Goal: Information Seeking & Learning: Understand process/instructions

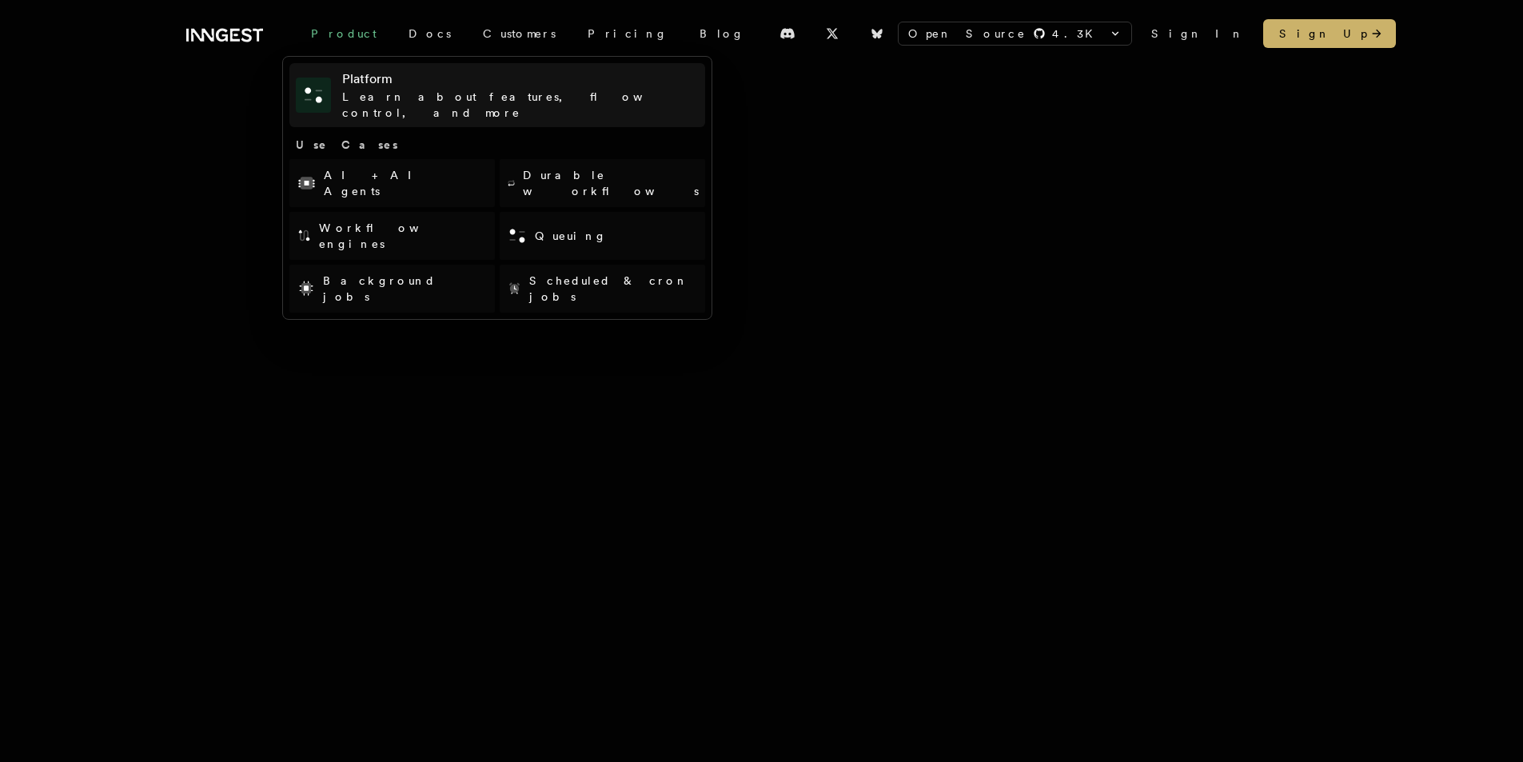
click at [361, 86] on h4 "Platform" at bounding box center [520, 79] width 357 height 19
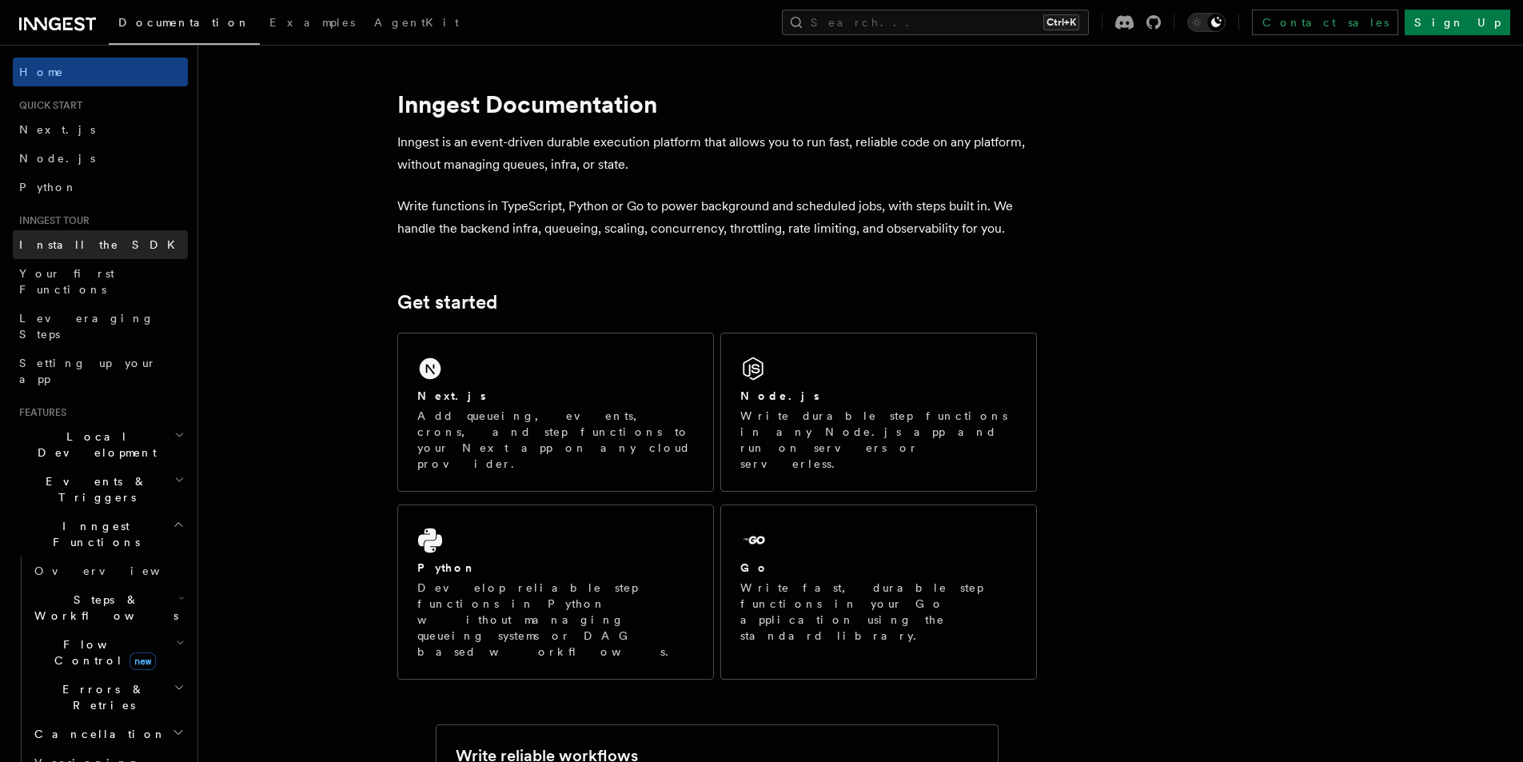
click at [92, 248] on span "Install the SDK" at bounding box center [101, 244] width 165 height 13
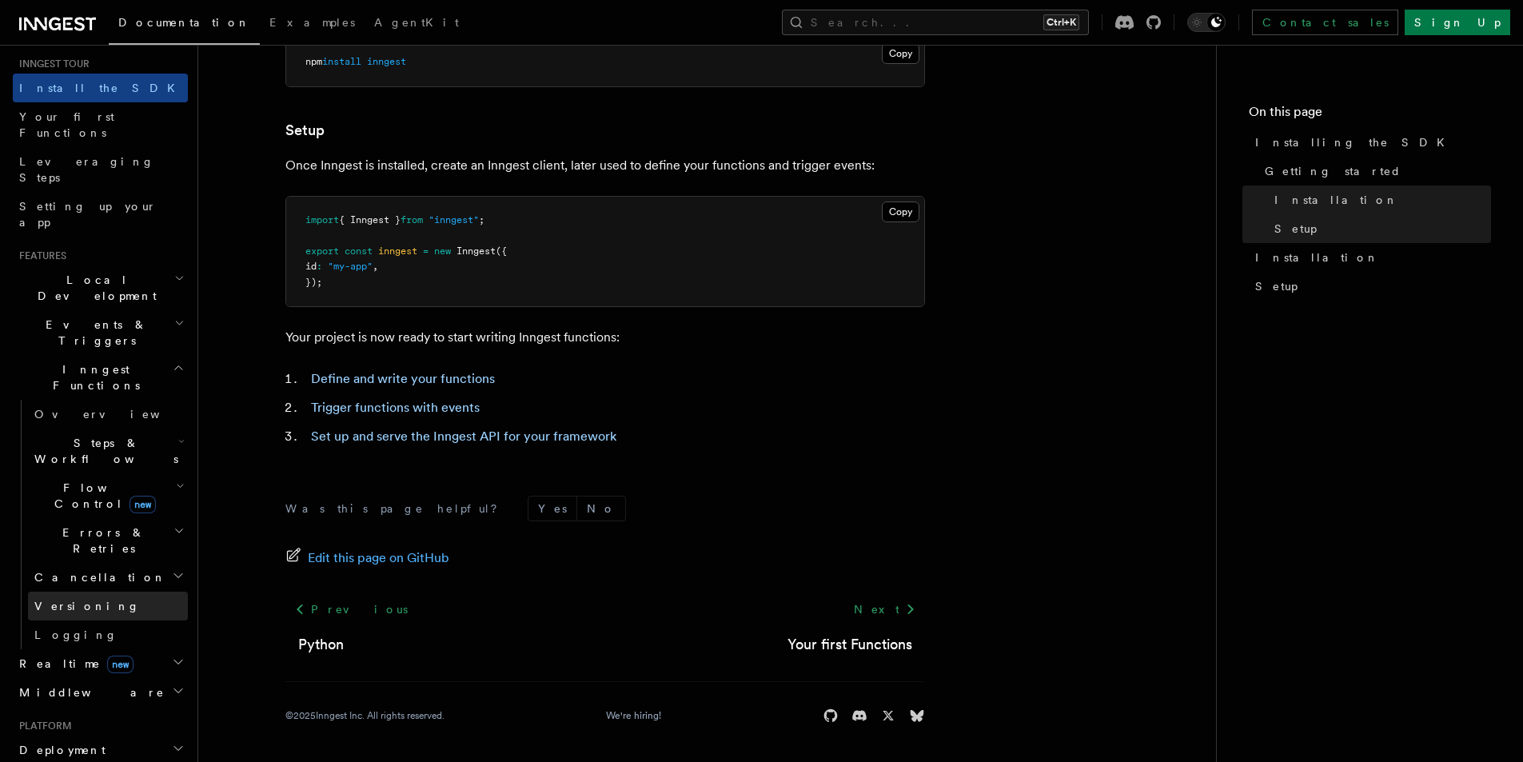
scroll to position [160, 0]
click at [98, 732] on h2 "Deployment" at bounding box center [100, 746] width 175 height 29
click at [98, 761] on link "Overview" at bounding box center [108, 775] width 160 height 29
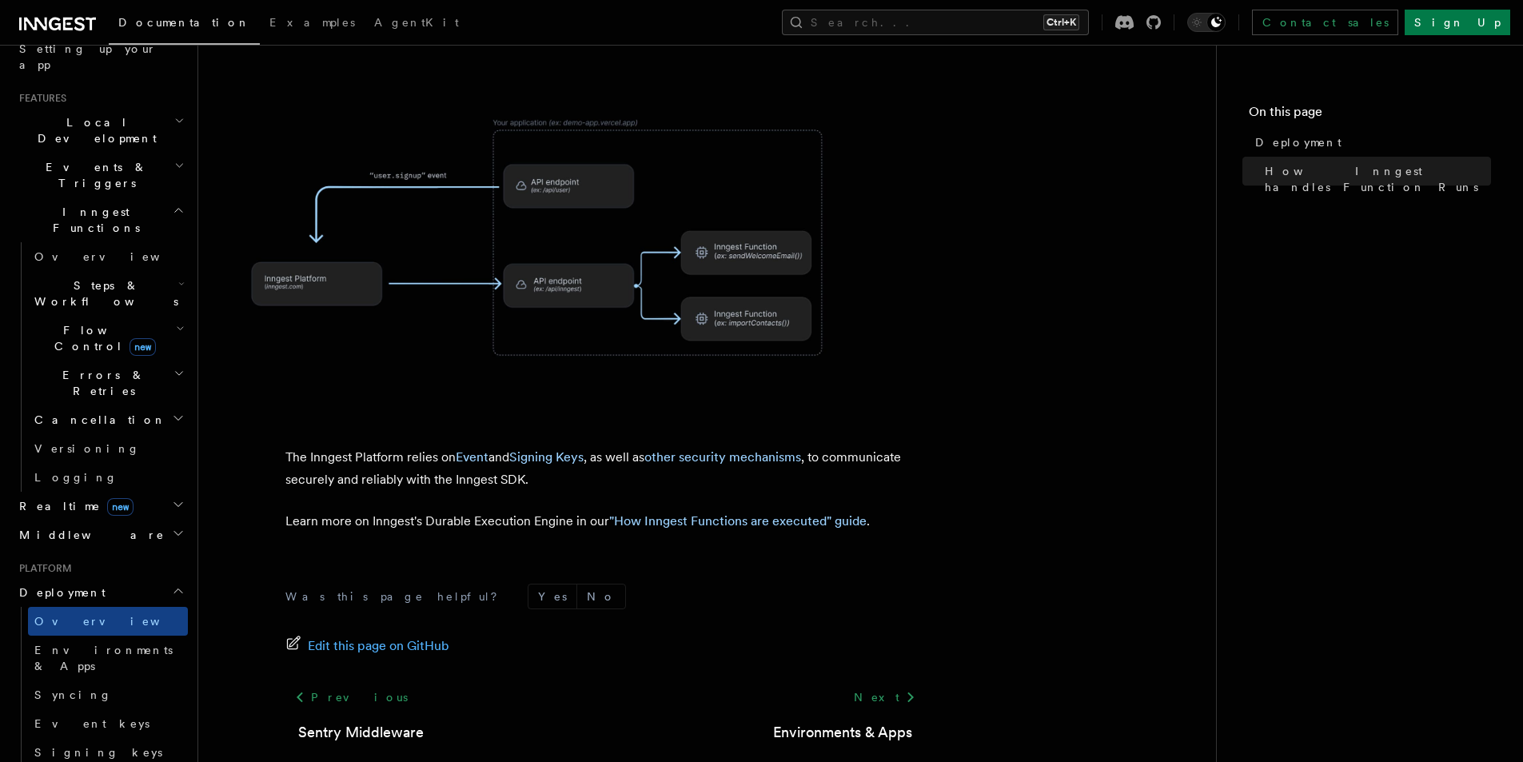
scroll to position [320, 0]
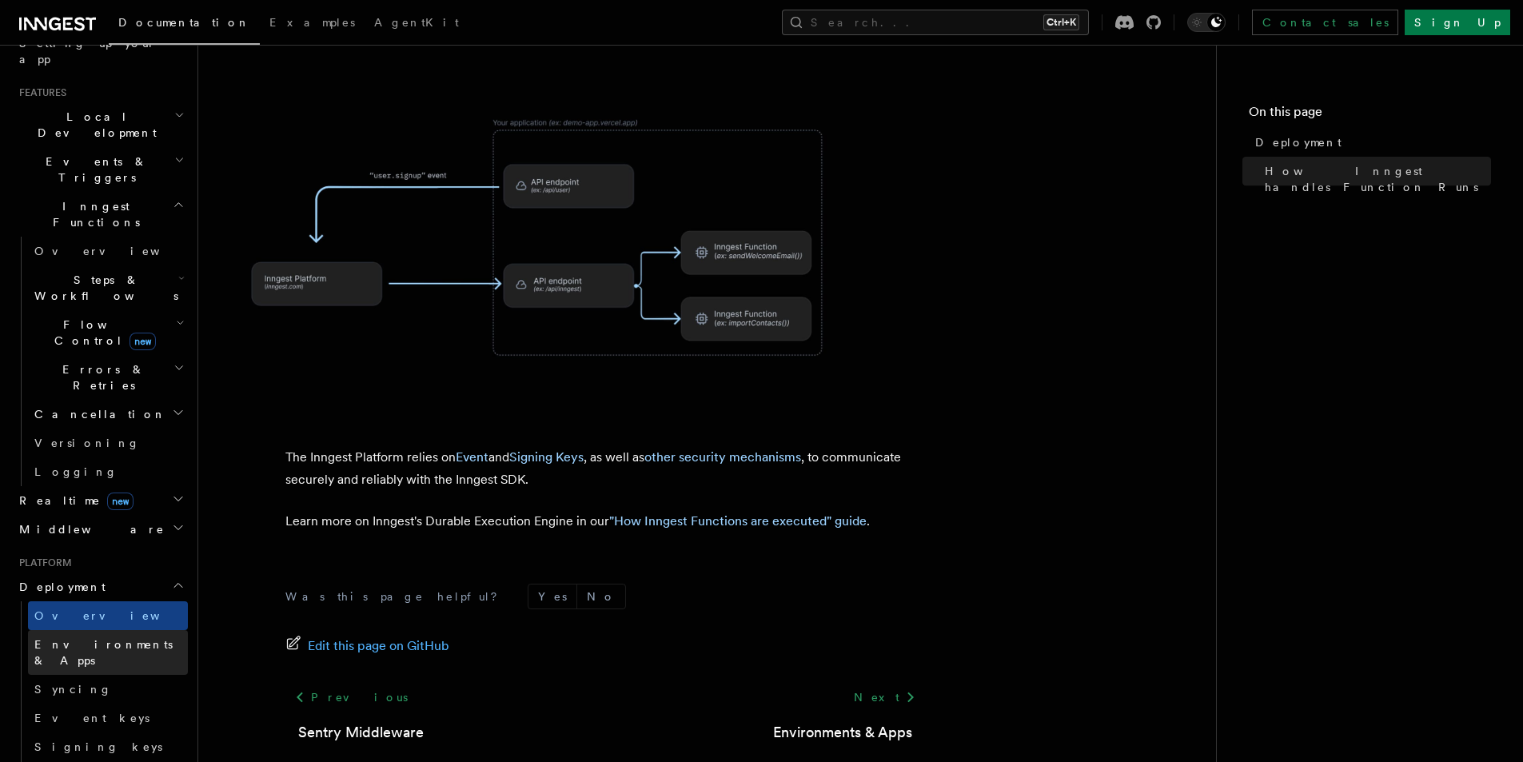
click at [88, 638] on span "Environments & Apps" at bounding box center [103, 652] width 138 height 29
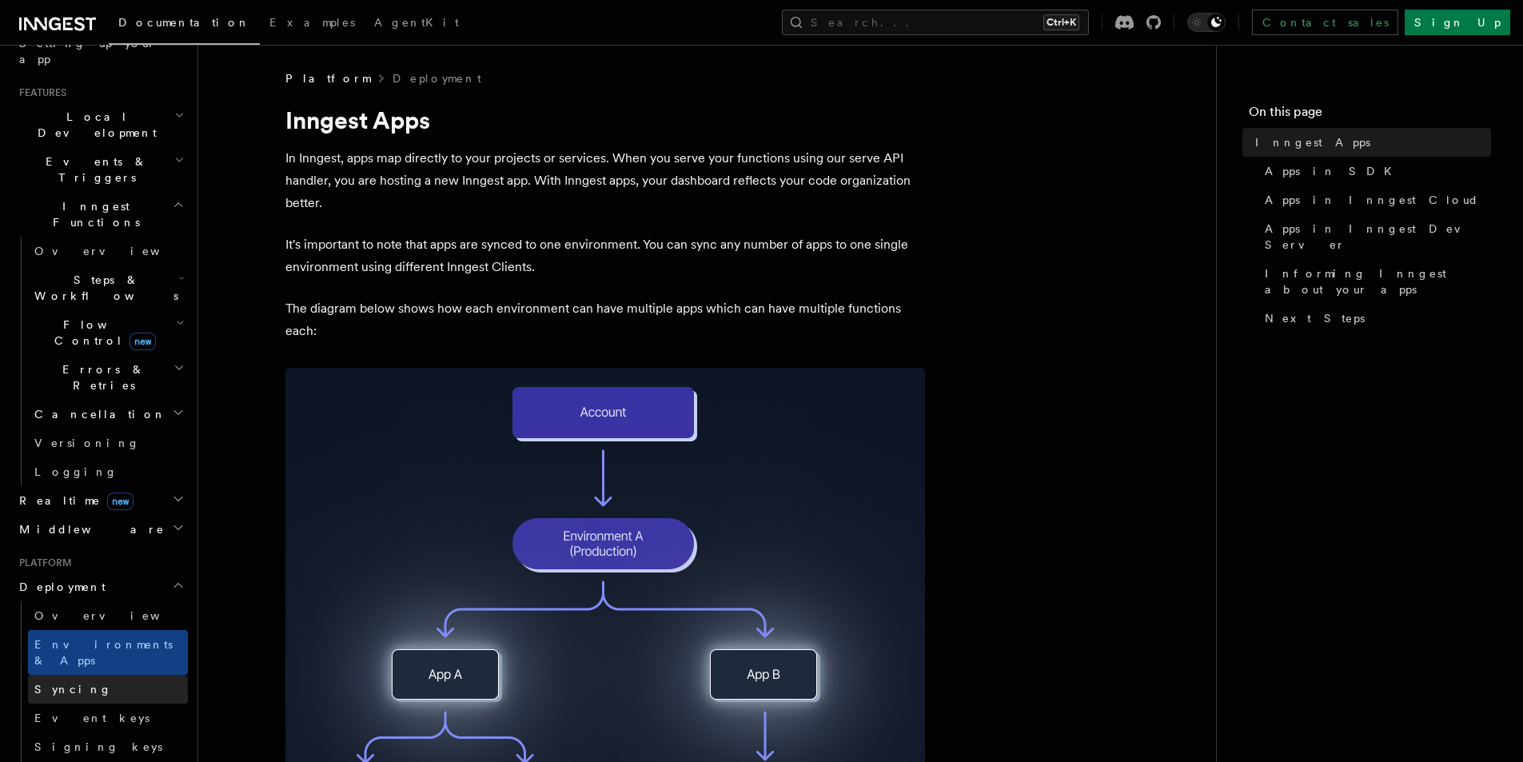
scroll to position [480, 0]
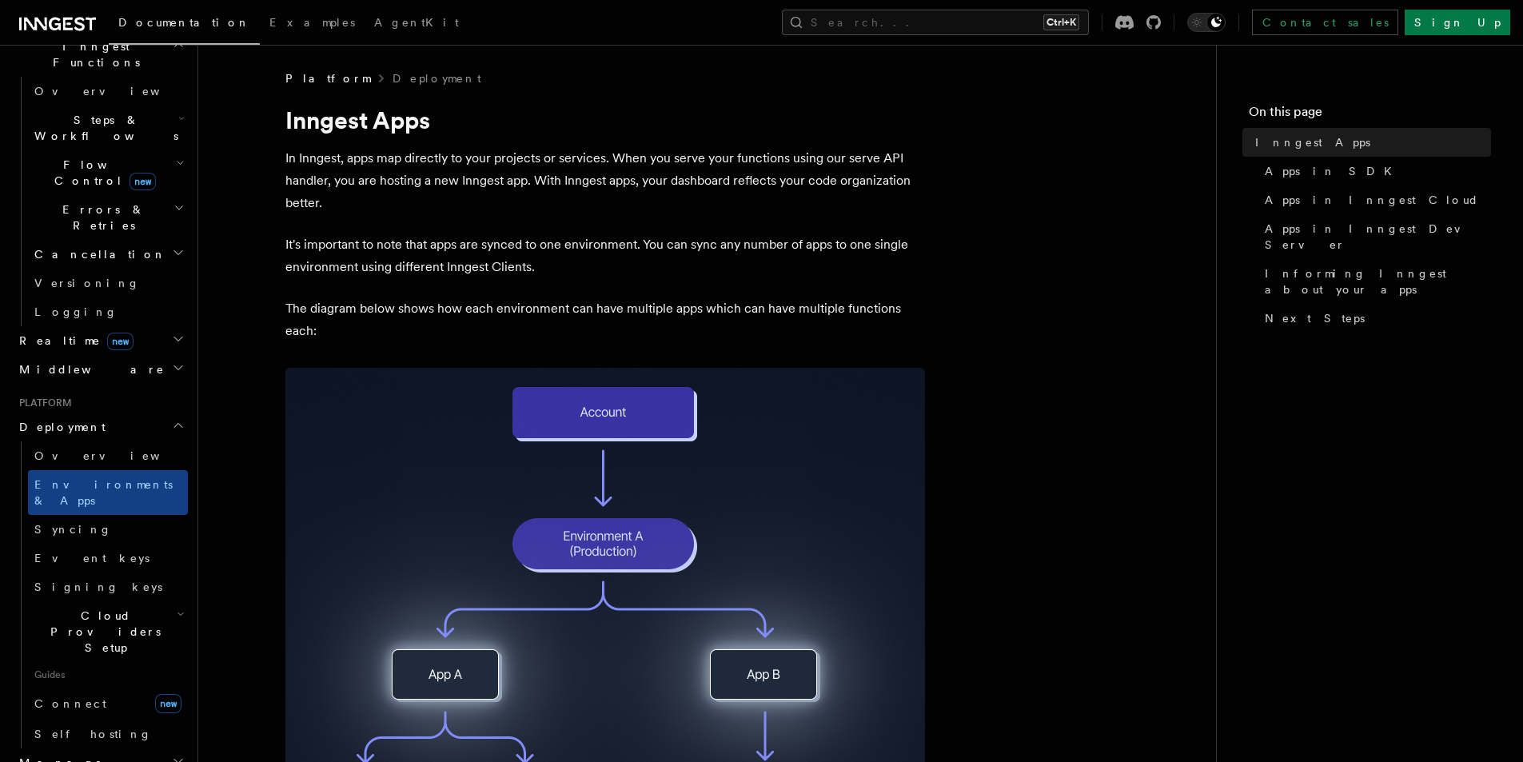
click at [121, 608] on span "Cloud Providers Setup" at bounding box center [102, 632] width 149 height 48
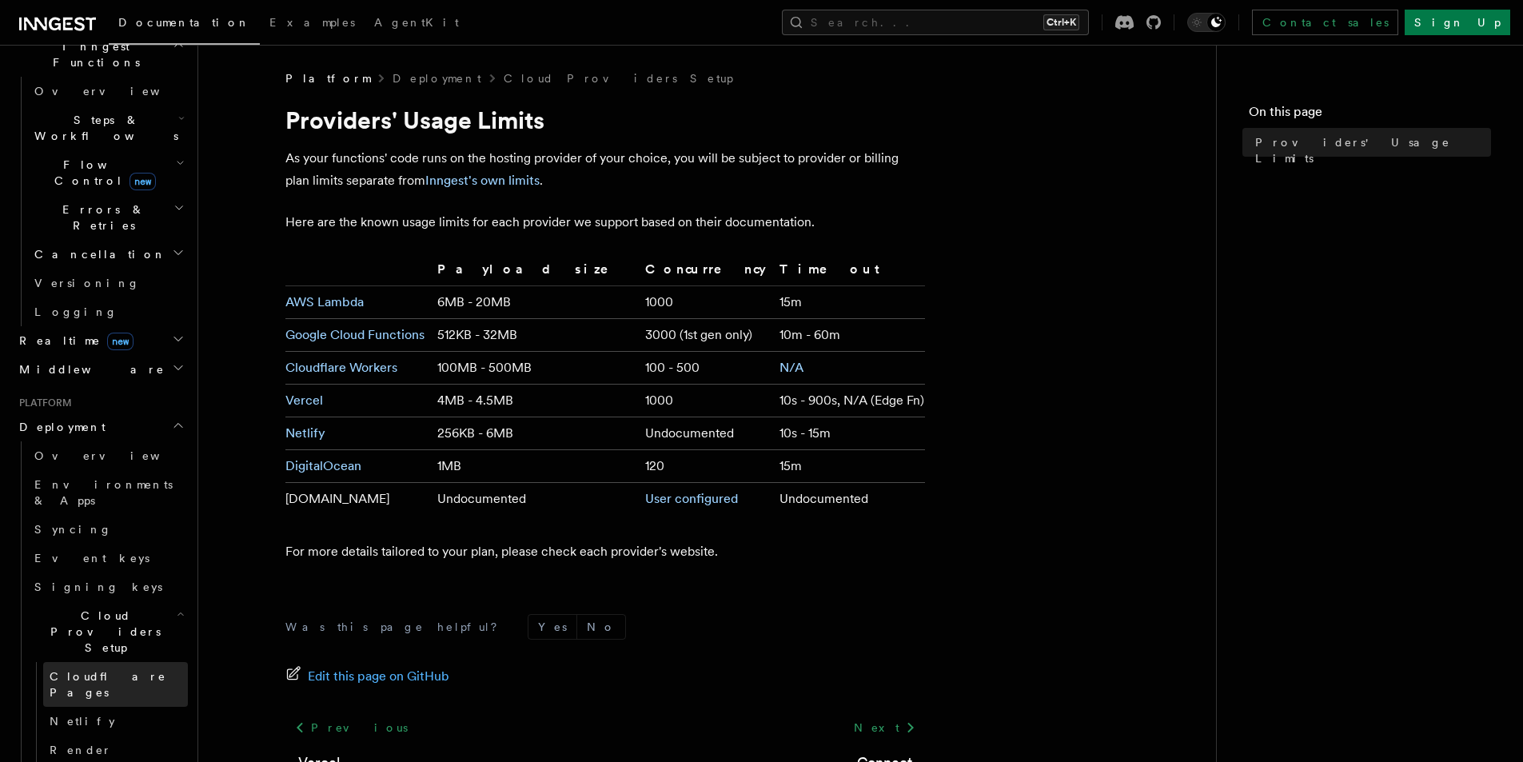
click at [112, 662] on link "Cloudflare Pages" at bounding box center [115, 684] width 145 height 45
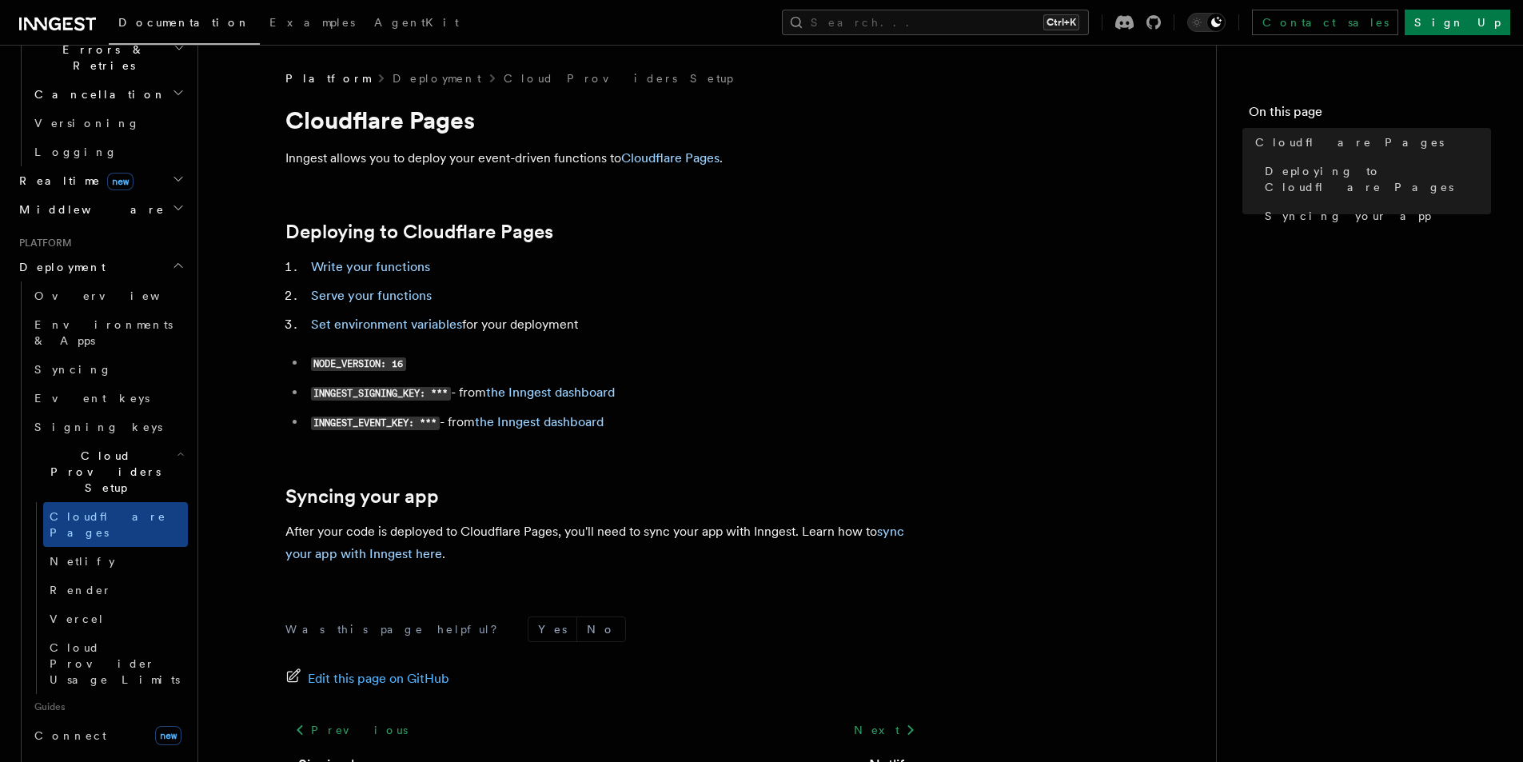
scroll to position [720, 0]
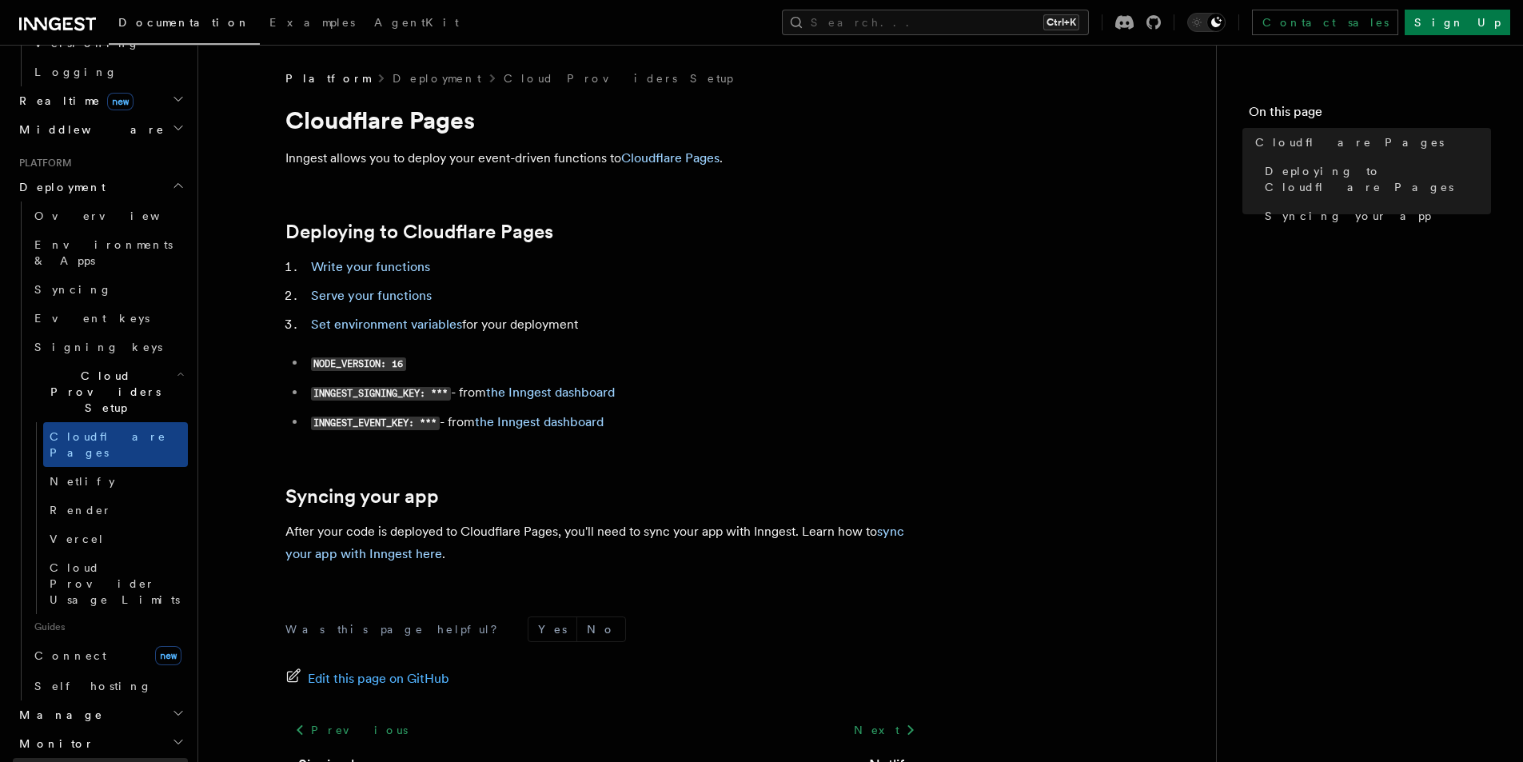
click at [85, 758] on link "Security" at bounding box center [100, 772] width 175 height 29
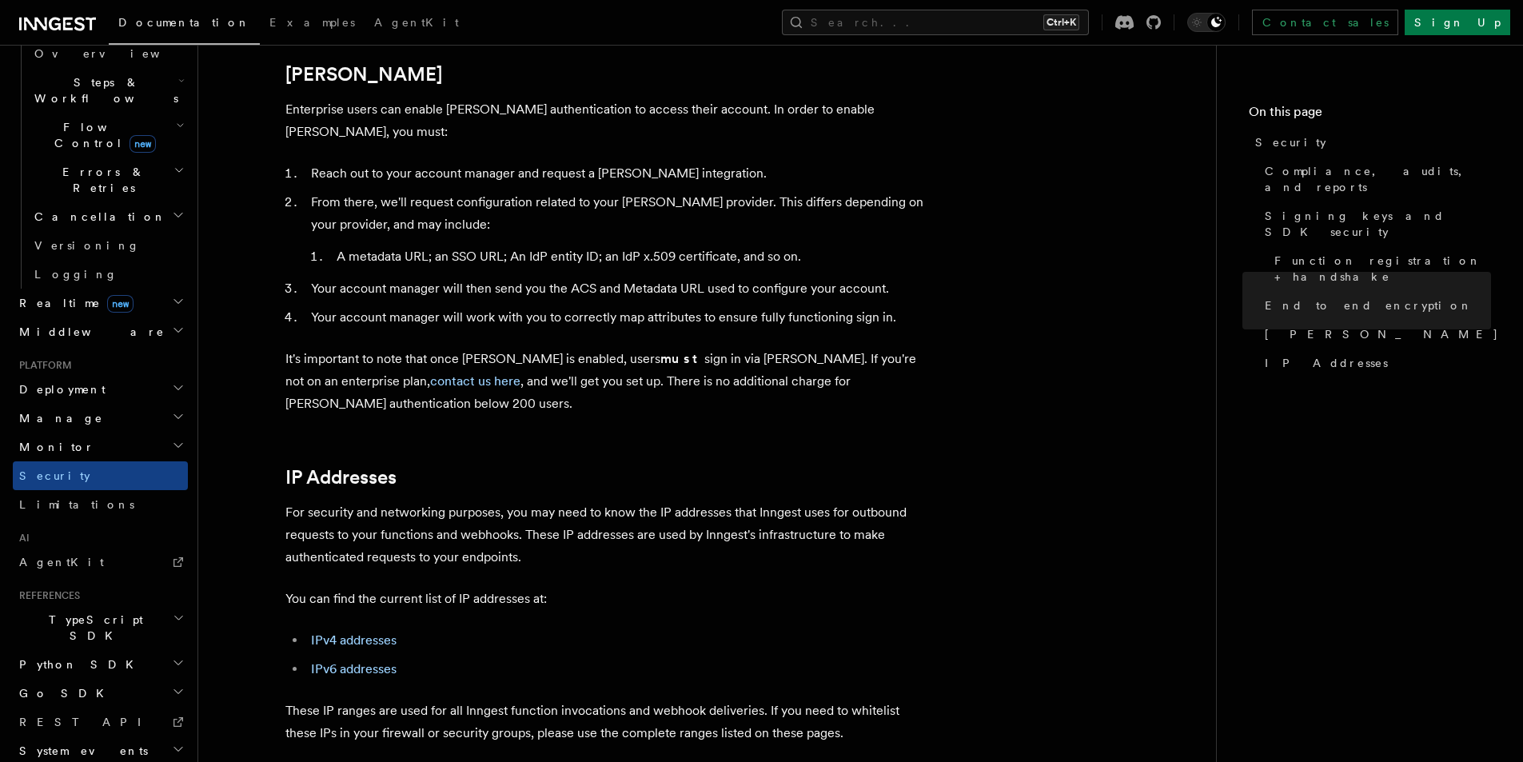
scroll to position [1991, 0]
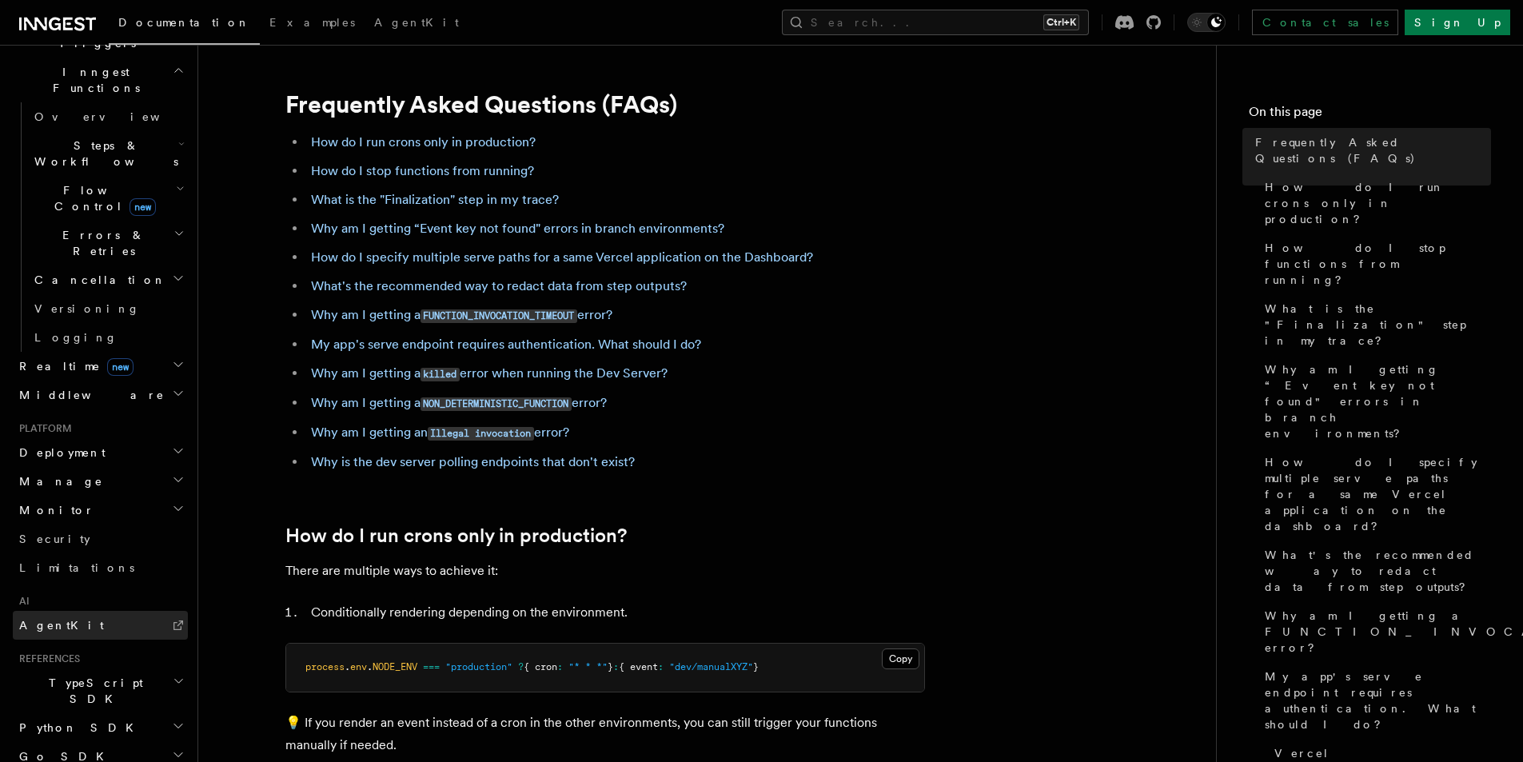
scroll to position [357, 0]
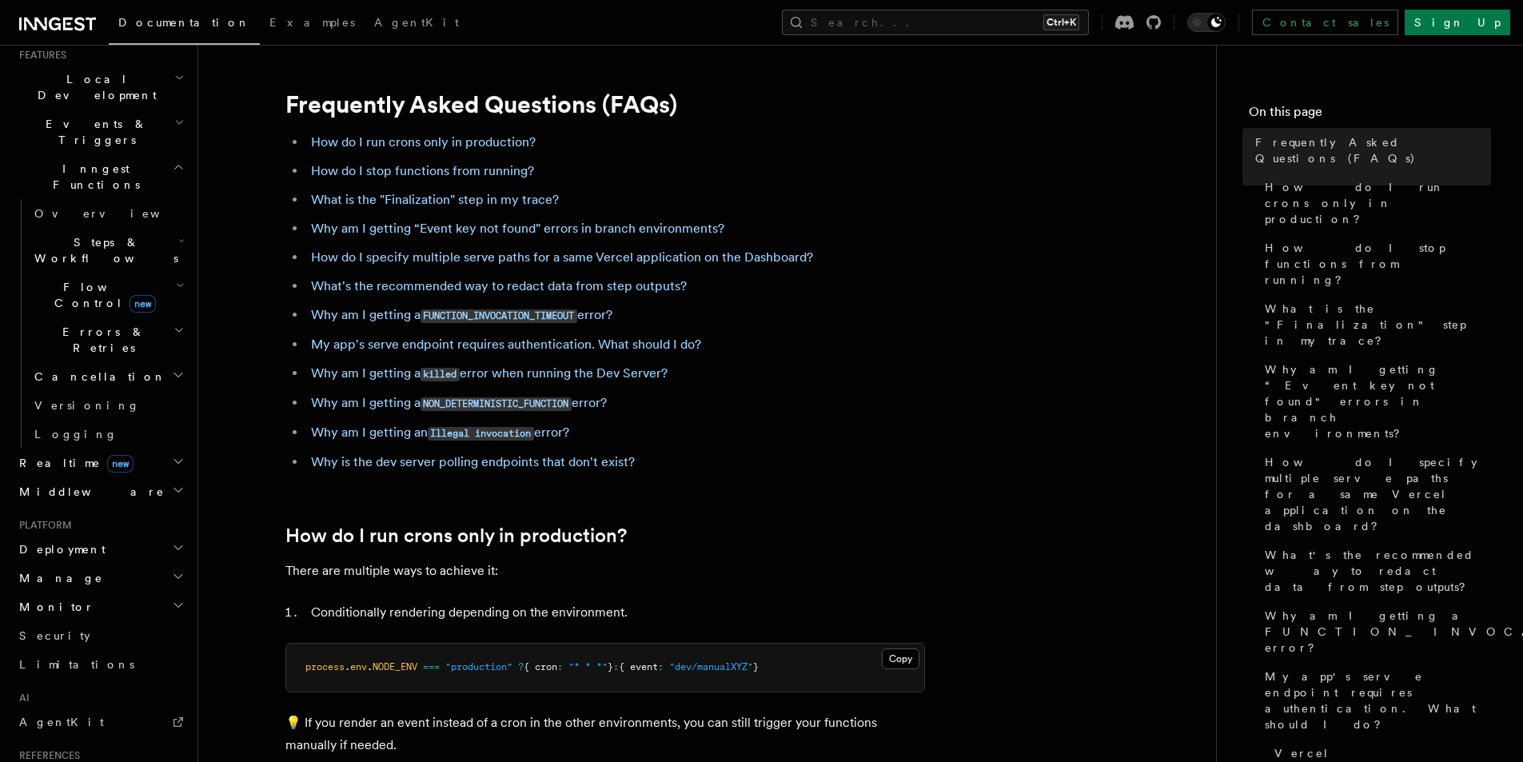
click at [102, 535] on h2 "Deployment" at bounding box center [100, 549] width 175 height 29
click at [84, 599] on span "Environments & Apps" at bounding box center [110, 615] width 153 height 32
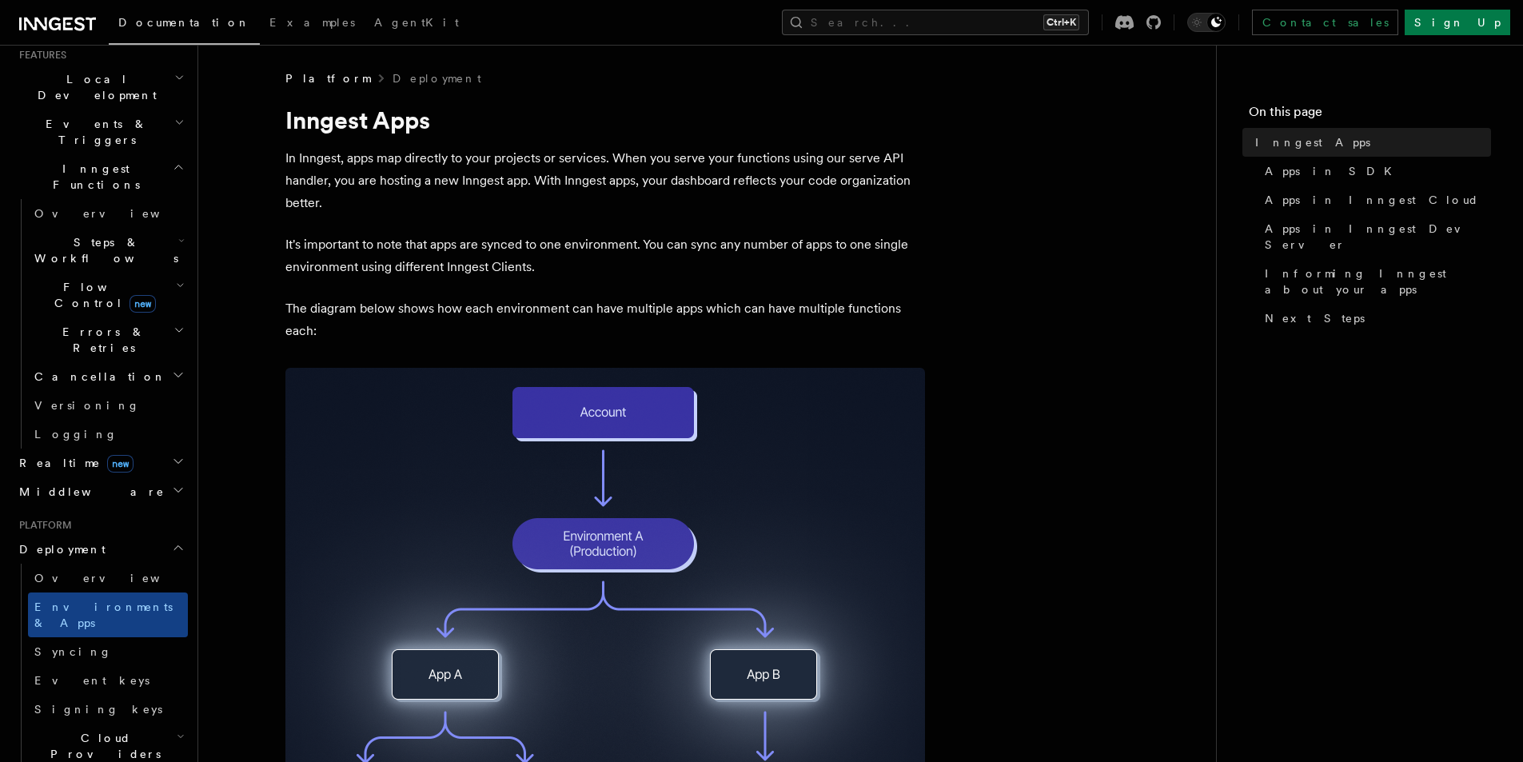
click at [84, 564] on link "Overview" at bounding box center [108, 578] width 160 height 29
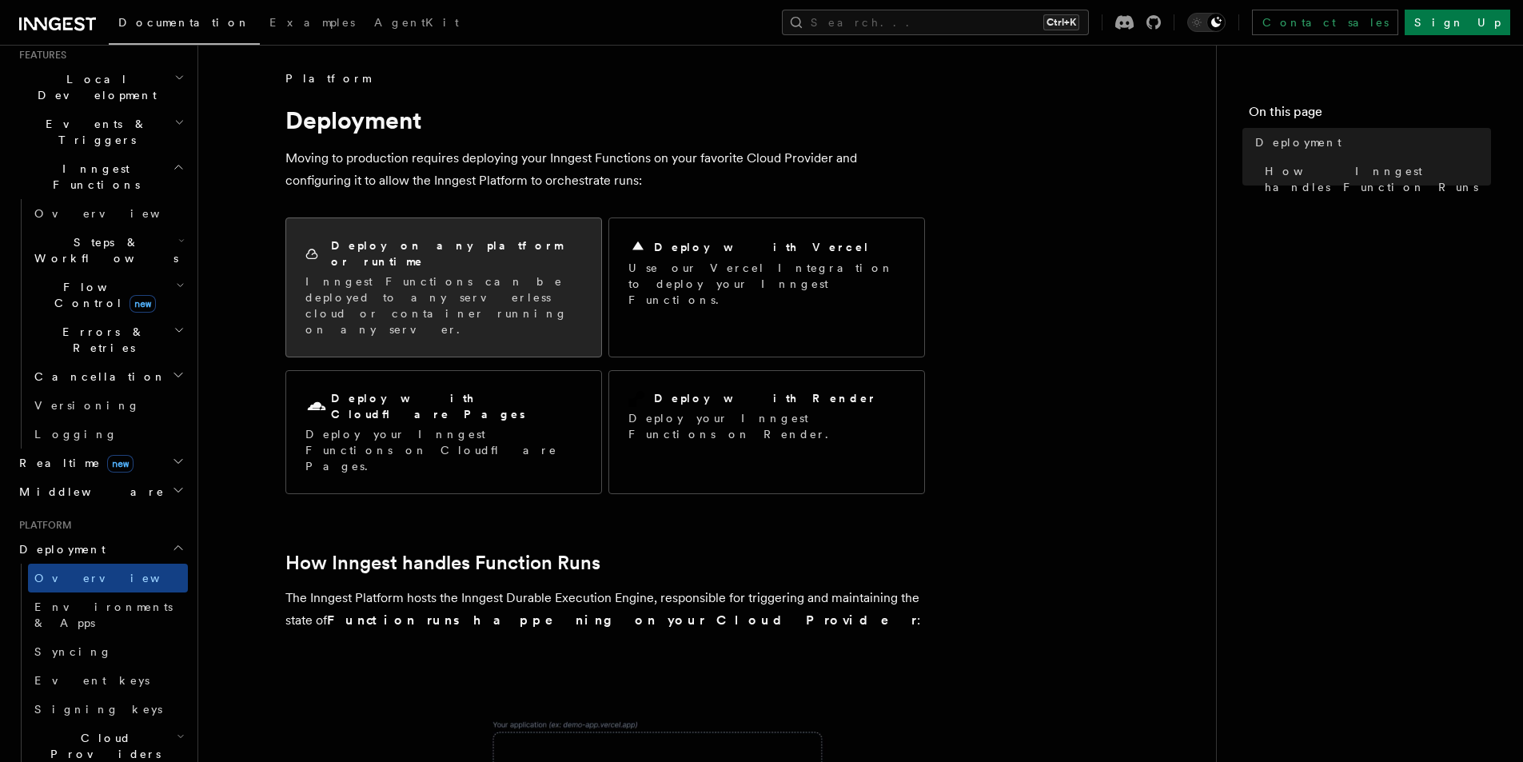
click at [431, 247] on h2 "Deploy on any platform or runtime" at bounding box center [456, 253] width 251 height 32
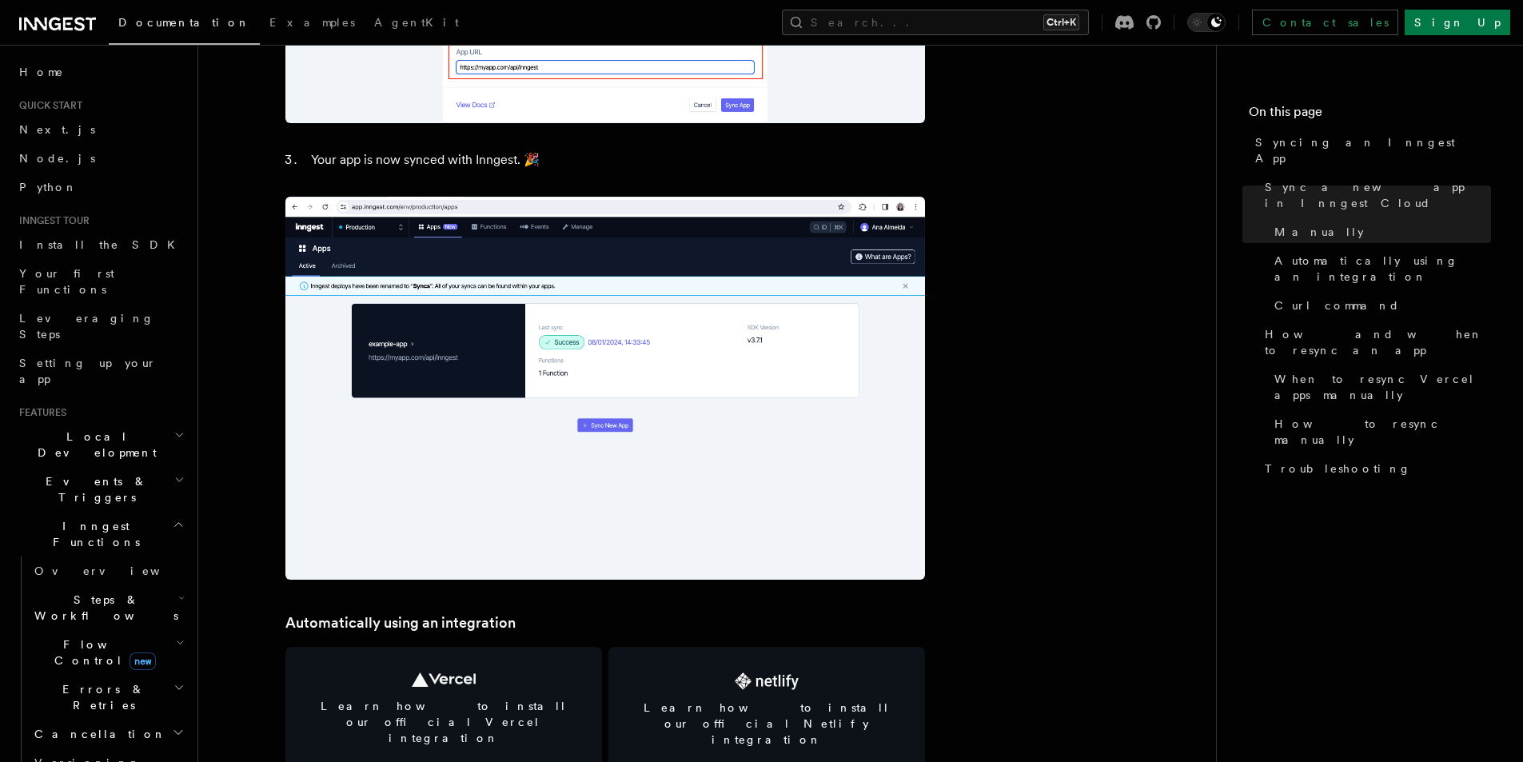
scroll to position [1605, 0]
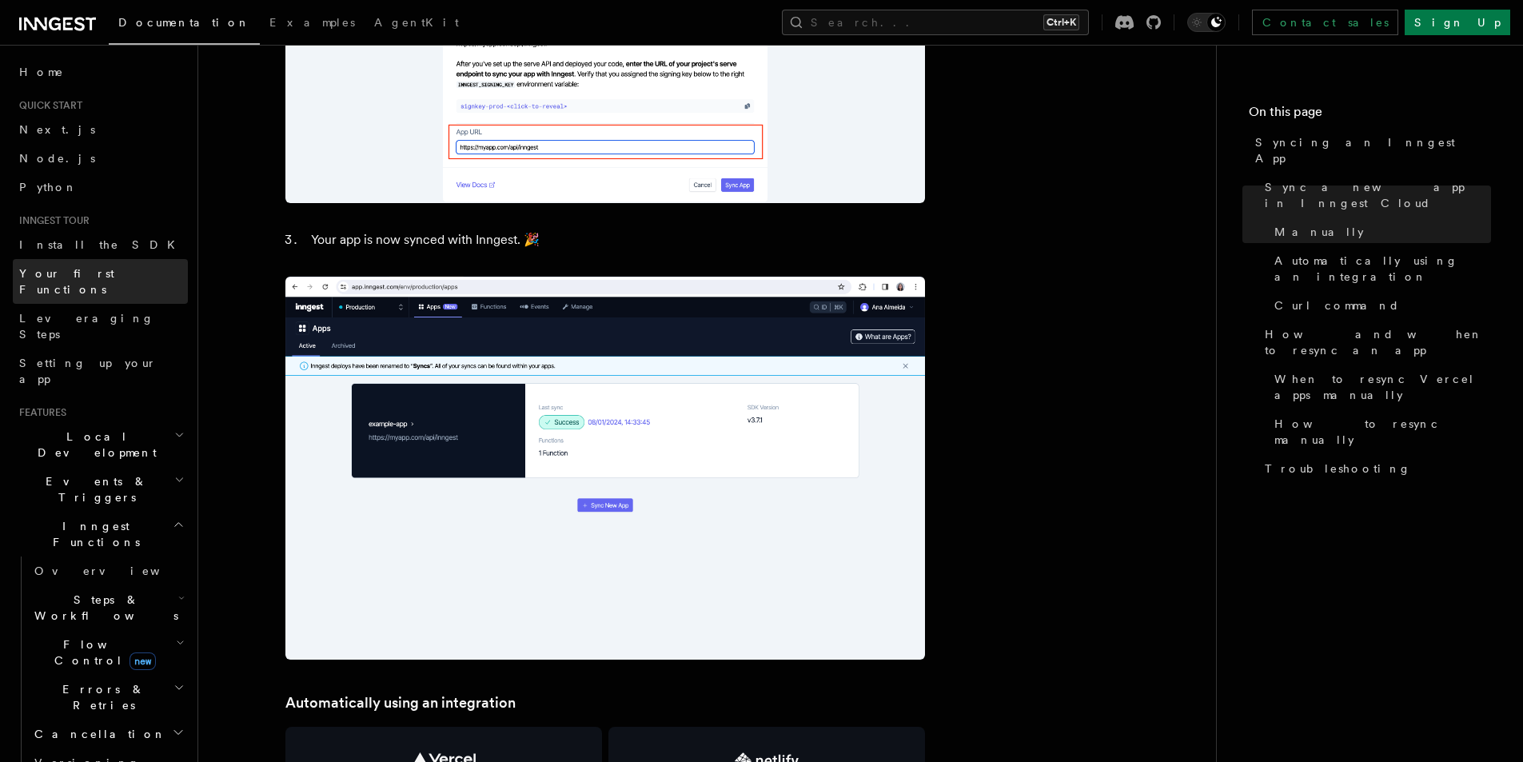
click at [76, 272] on span "Your first Functions" at bounding box center [66, 281] width 95 height 29
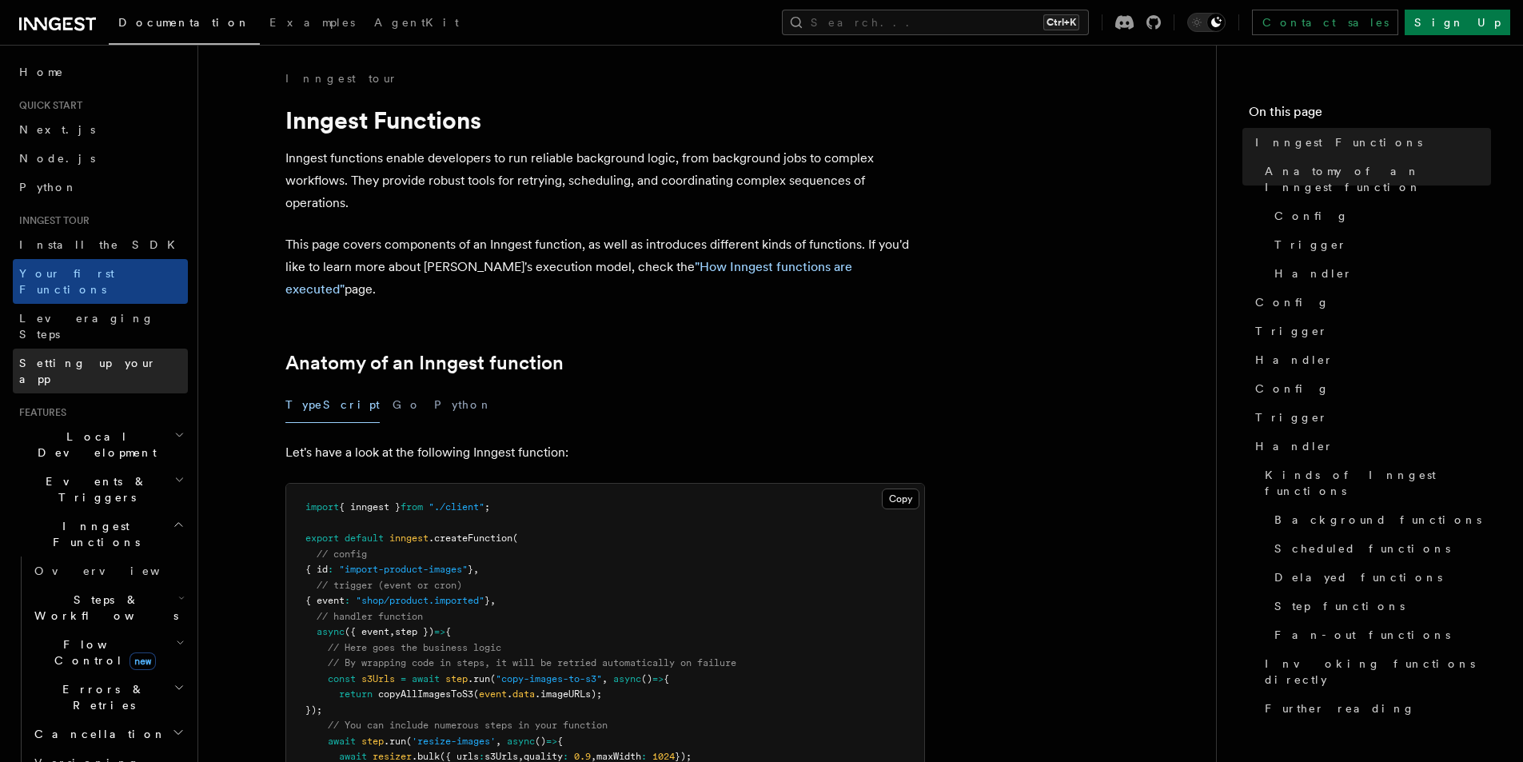
click at [68, 357] on span "Setting up your app" at bounding box center [88, 371] width 138 height 29
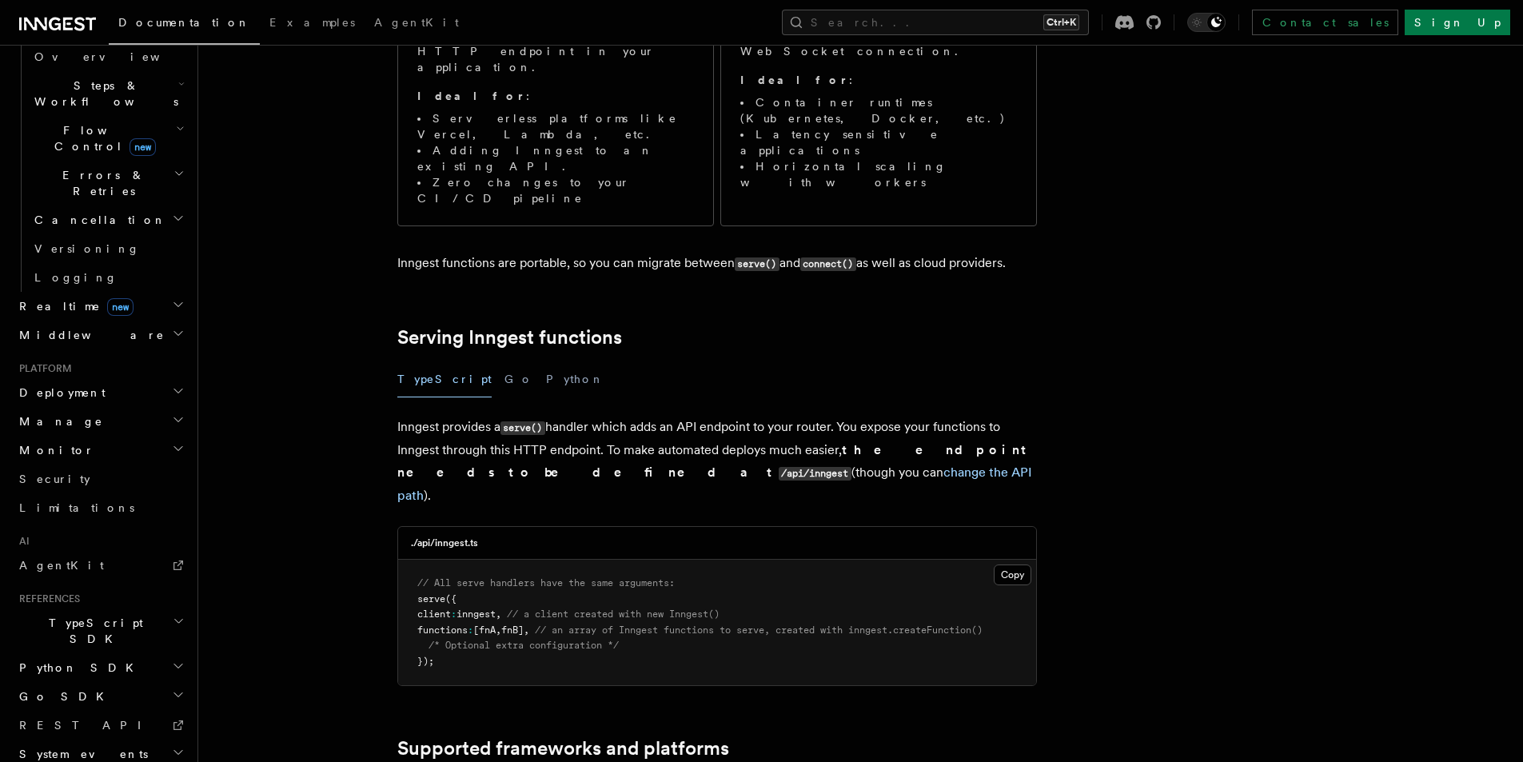
scroll to position [517, 0]
